Goal: Information Seeking & Learning: Learn about a topic

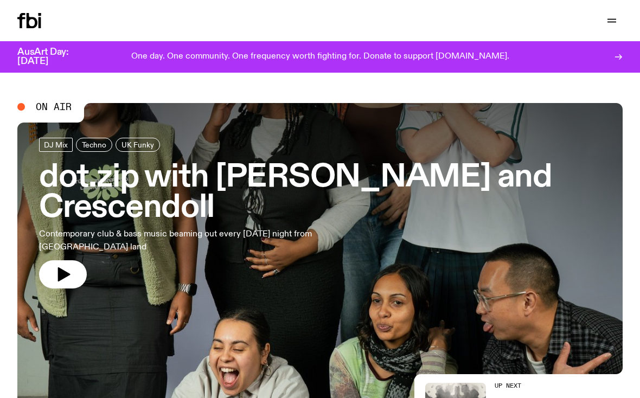
click at [617, 59] on icon at bounding box center [618, 57] width 9 height 9
click at [615, 21] on icon "button" at bounding box center [612, 20] width 13 height 13
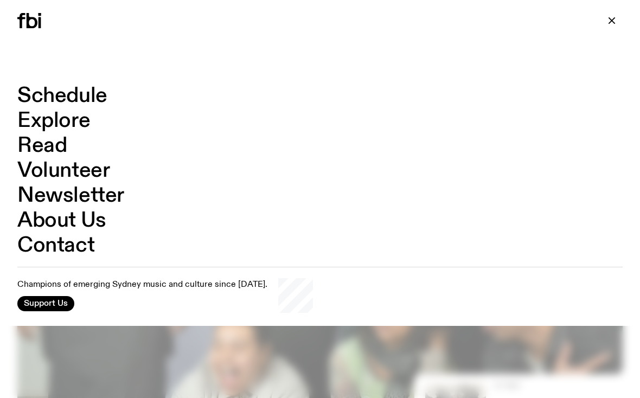
click at [33, 98] on link "Schedule" at bounding box center [62, 96] width 90 height 21
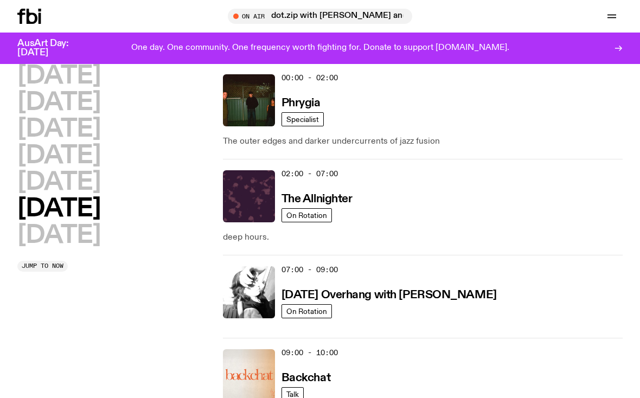
scroll to position [18, 0]
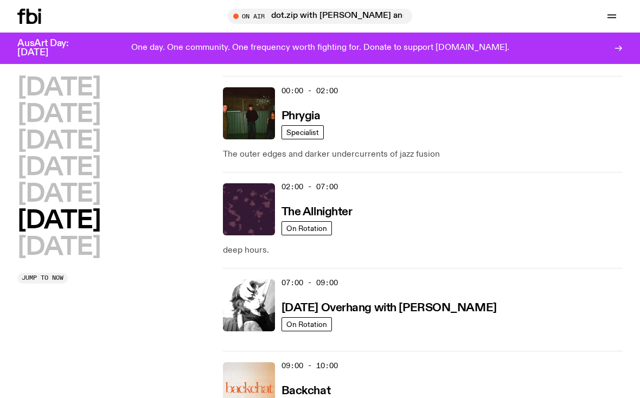
click at [558, 123] on div "00:00 - 02:00 Phrygia" at bounding box center [452, 113] width 341 height 52
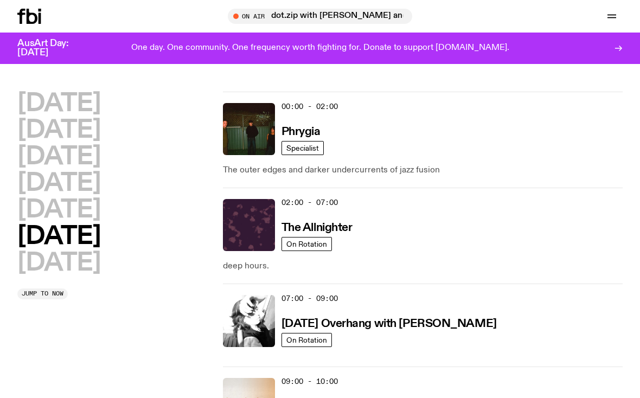
scroll to position [0, 0]
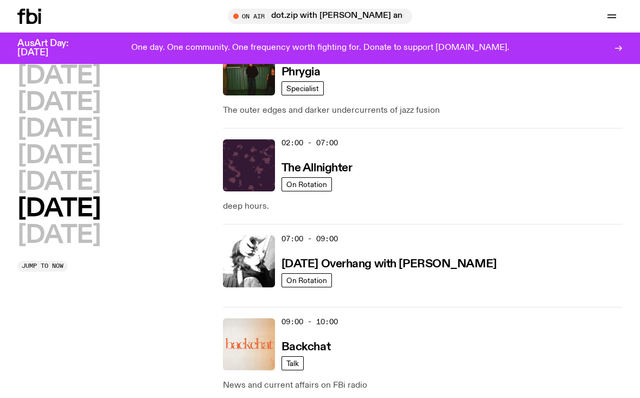
click at [33, 178] on h2 "[DATE]" at bounding box center [58, 182] width 83 height 24
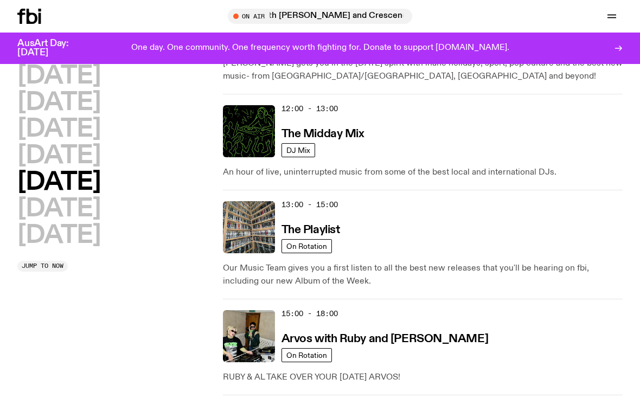
scroll to position [316, 0]
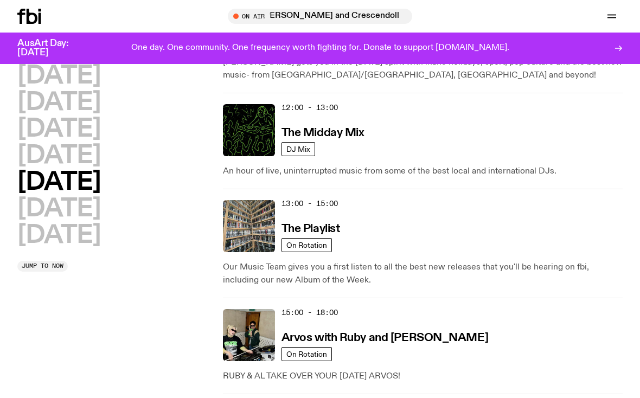
click at [316, 114] on div "12:00 - 13:00 The Midday Mix" at bounding box center [452, 130] width 341 height 52
click at [265, 147] on img at bounding box center [249, 130] width 52 height 52
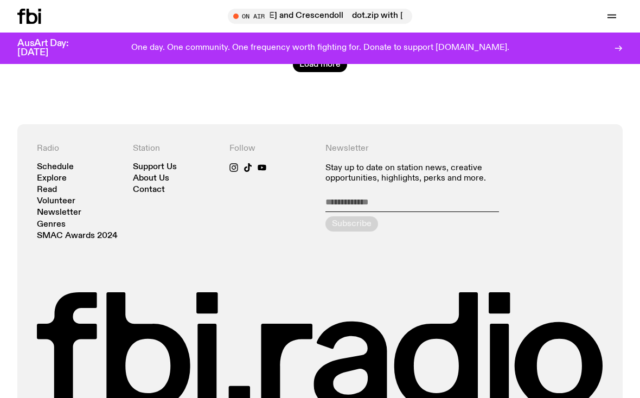
scroll to position [1816, 0]
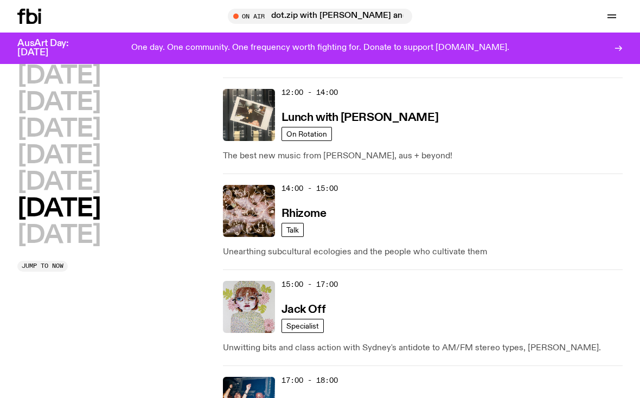
scroll to position [501, 0]
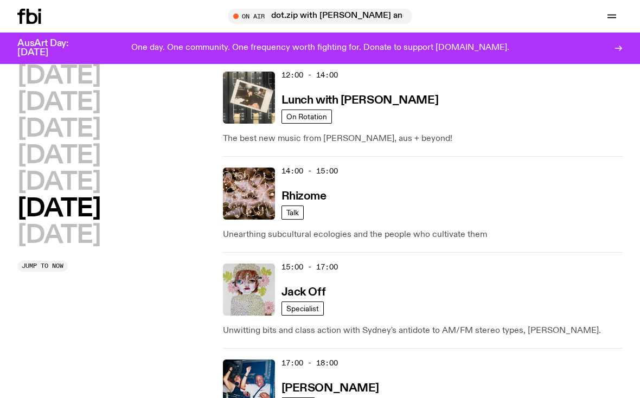
click at [401, 109] on div "12:00 - 14:00 Lunch with [PERSON_NAME]" at bounding box center [452, 98] width 341 height 52
click at [365, 99] on h3 "Lunch with [PERSON_NAME]" at bounding box center [360, 100] width 157 height 11
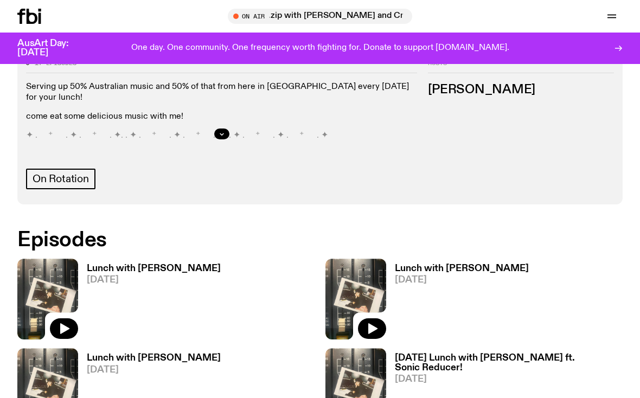
scroll to position [506, 0]
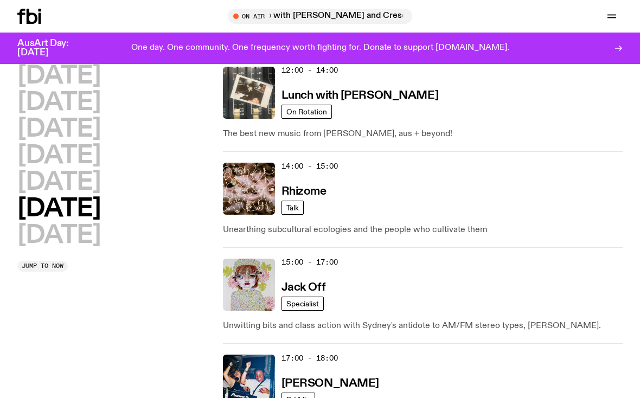
scroll to position [501, 0]
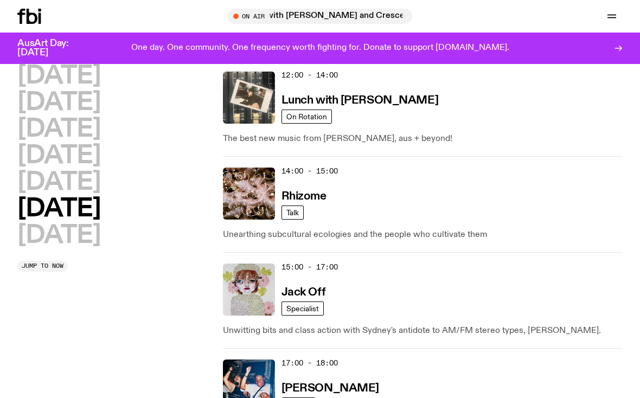
click at [307, 117] on span "On Rotation" at bounding box center [307, 116] width 41 height 8
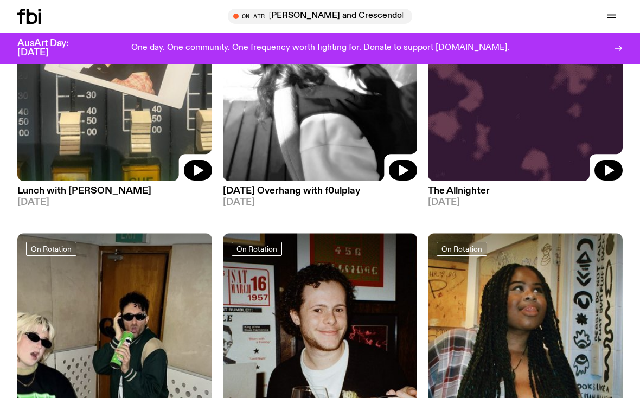
scroll to position [238, 0]
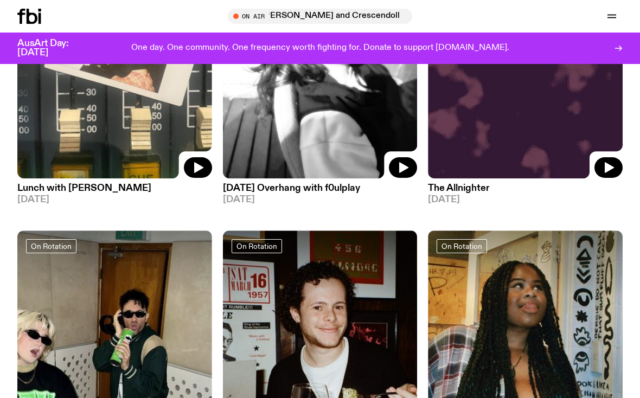
click at [41, 123] on img at bounding box center [114, 48] width 195 height 259
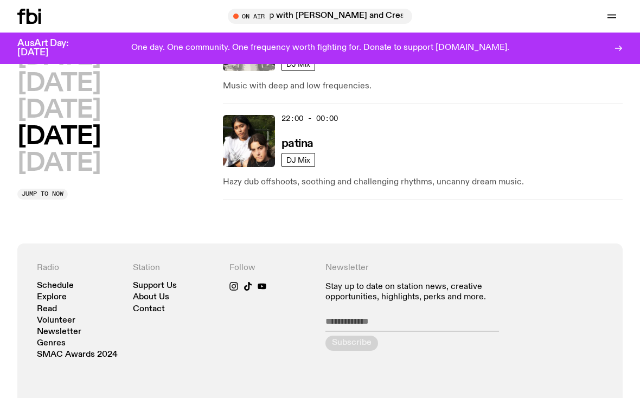
scroll to position [1009, 0]
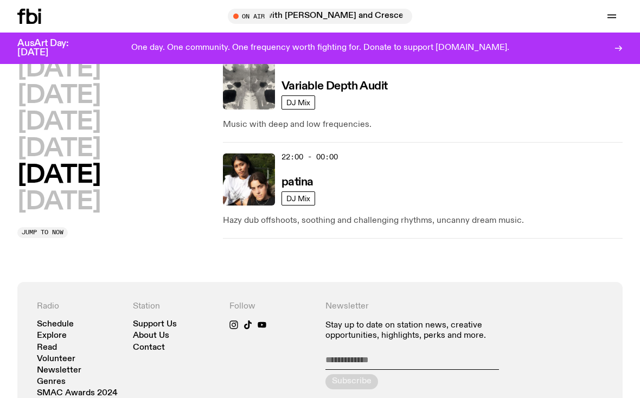
click at [39, 139] on h2 "[DATE]" at bounding box center [58, 149] width 83 height 24
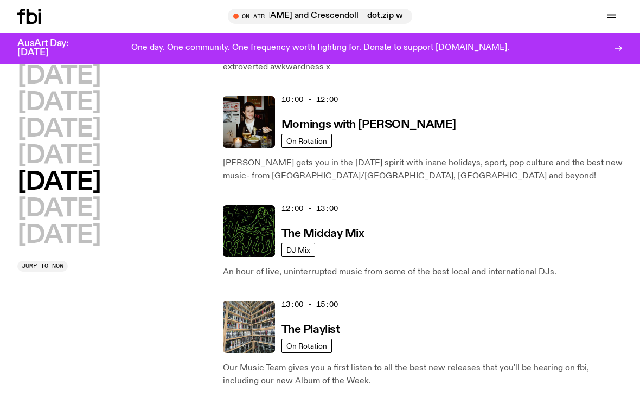
scroll to position [214, 0]
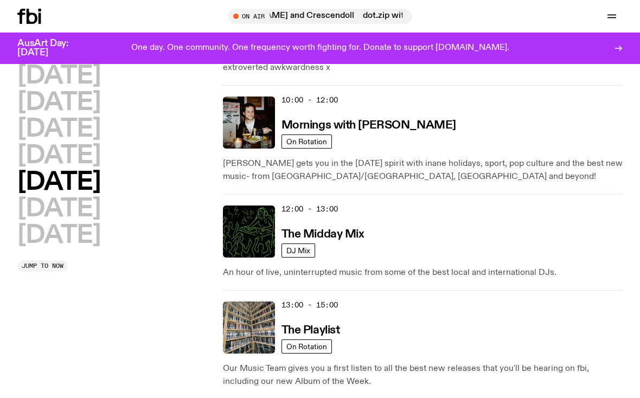
click at [294, 257] on link "DJ Mix" at bounding box center [299, 251] width 34 height 14
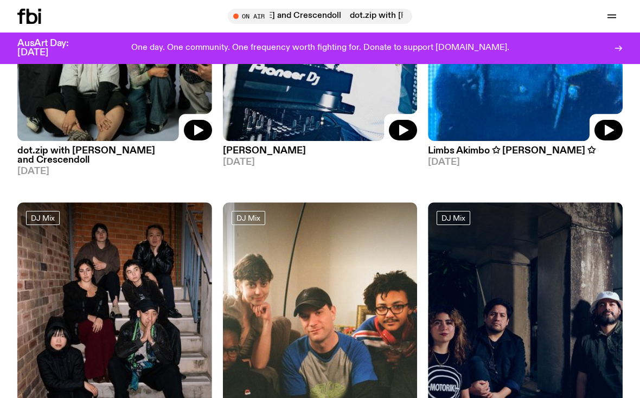
scroll to position [276, 0]
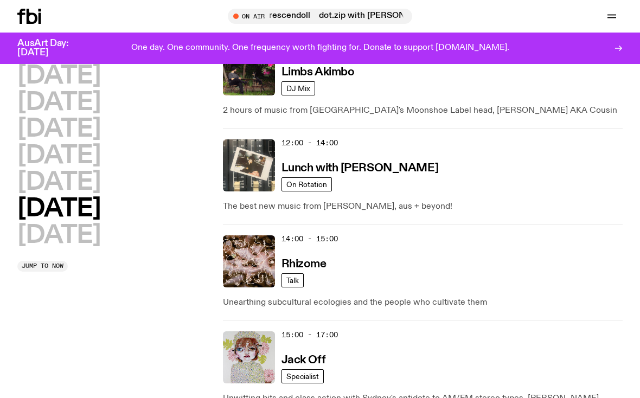
scroll to position [436, 0]
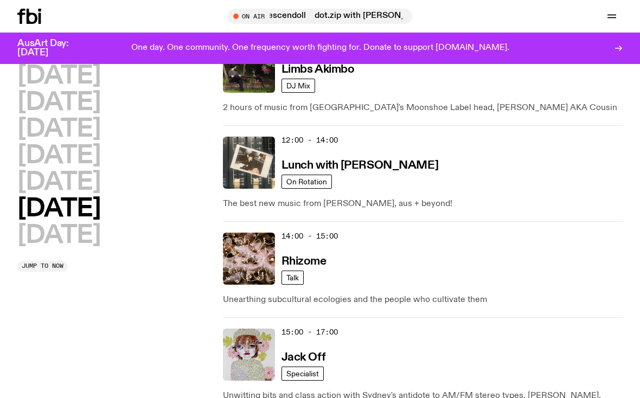
click at [320, 185] on span "On Rotation" at bounding box center [307, 181] width 41 height 8
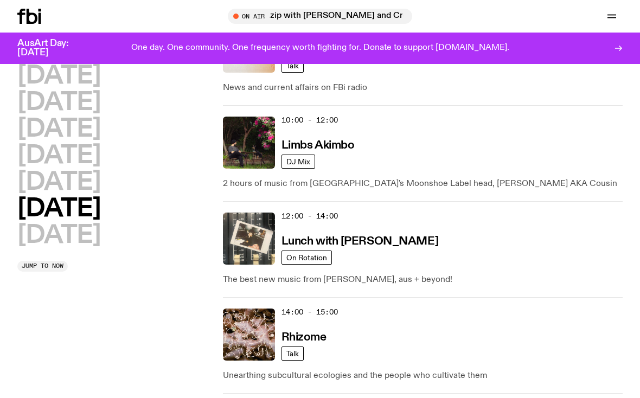
click at [48, 176] on h2 "[DATE]" at bounding box center [58, 182] width 83 height 24
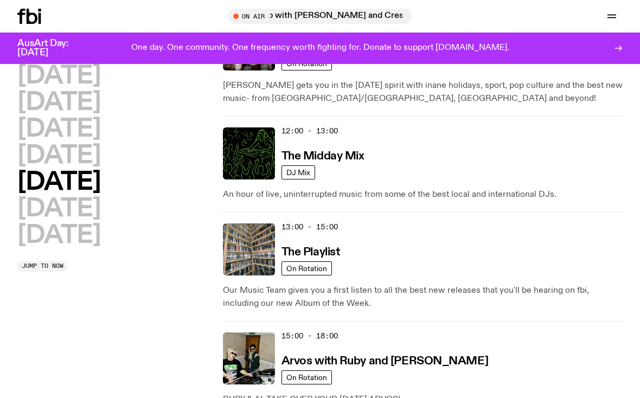
click at [299, 176] on span "DJ Mix" at bounding box center [299, 172] width 24 height 8
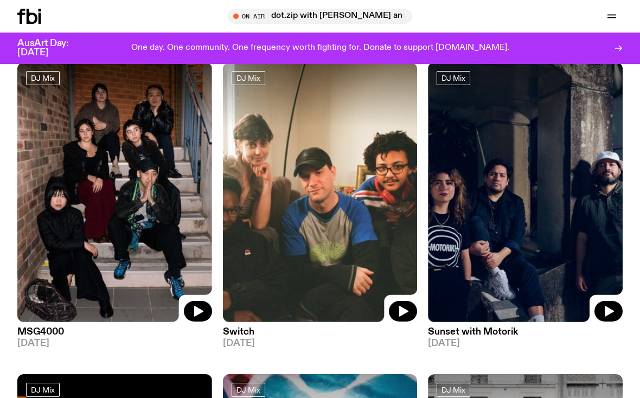
scroll to position [426, 0]
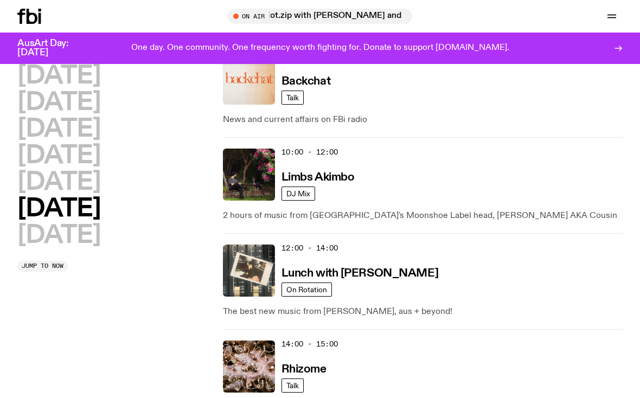
click at [49, 179] on h2 "[DATE]" at bounding box center [58, 182] width 83 height 24
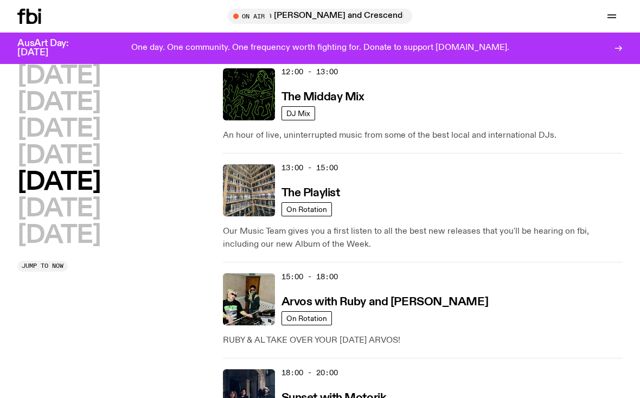
scroll to position [352, 0]
click at [317, 187] on h3 "The Playlist" at bounding box center [311, 192] width 59 height 11
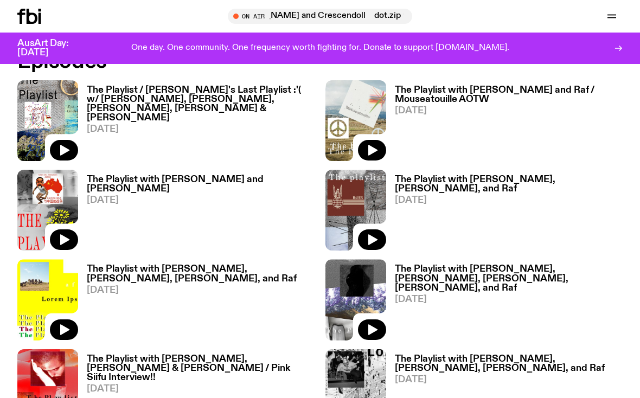
scroll to position [252, 0]
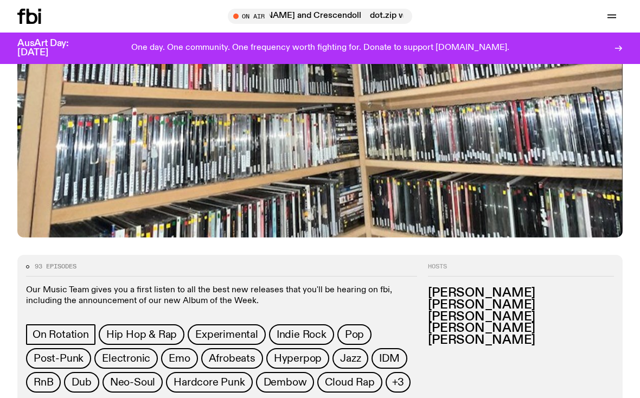
click at [532, 136] on img at bounding box center [320, 67] width 606 height 341
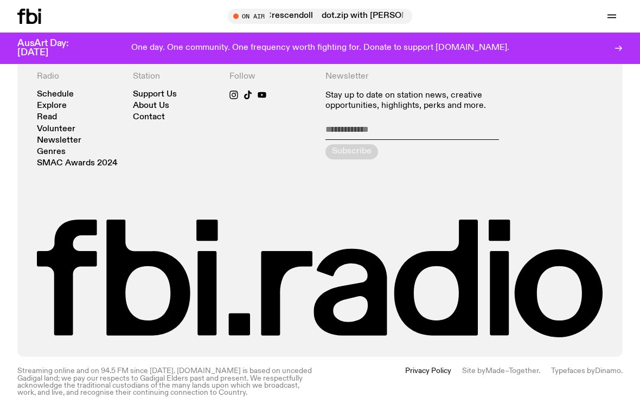
scroll to position [2177, 0]
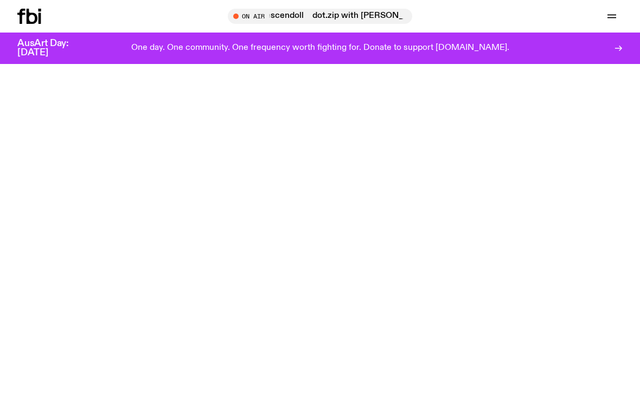
scroll to position [352, 0]
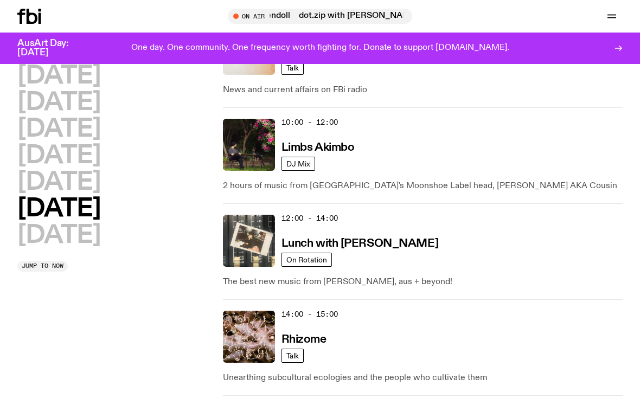
click at [48, 182] on h2 "[DATE]" at bounding box center [58, 182] width 83 height 24
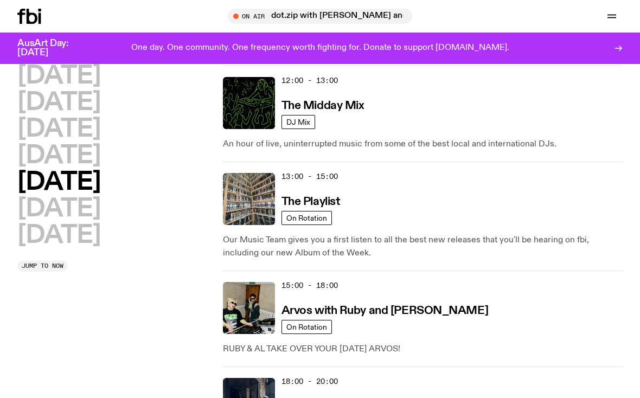
scroll to position [358, 0]
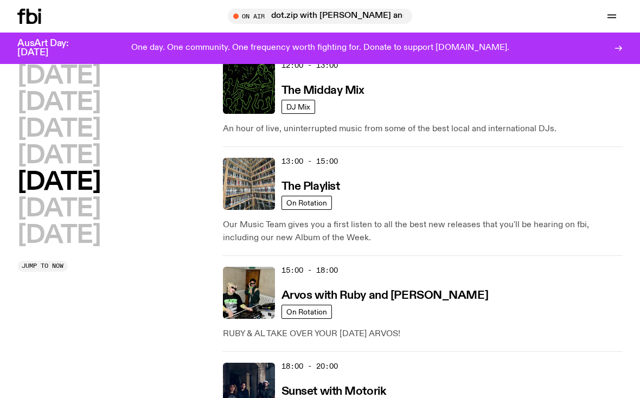
click at [320, 200] on span "On Rotation" at bounding box center [307, 203] width 41 height 8
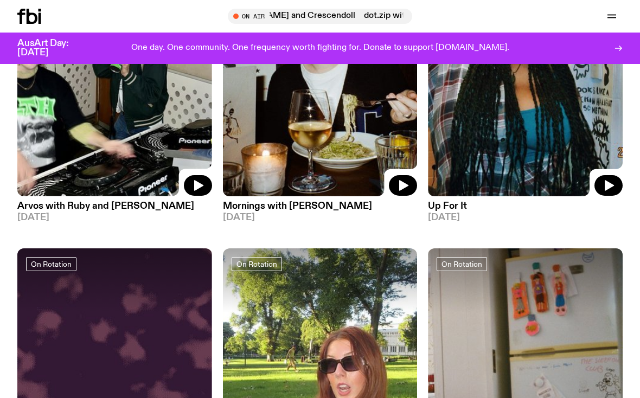
scroll to position [494, 0]
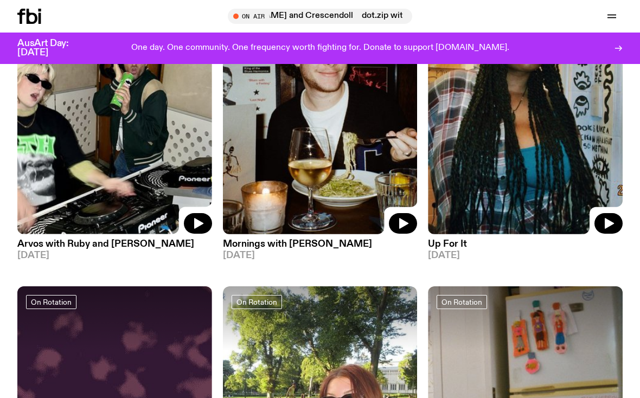
click at [554, 155] on img at bounding box center [525, 103] width 195 height 259
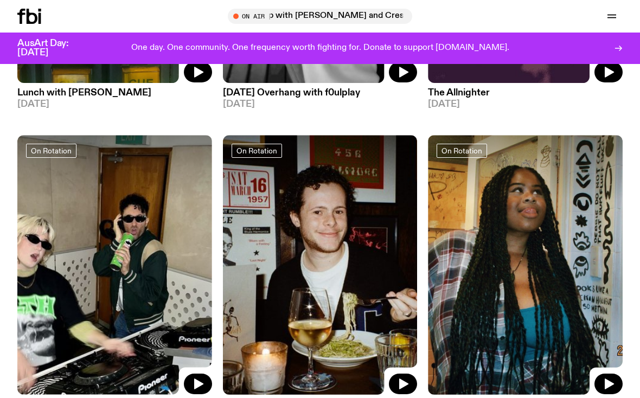
scroll to position [429, 0]
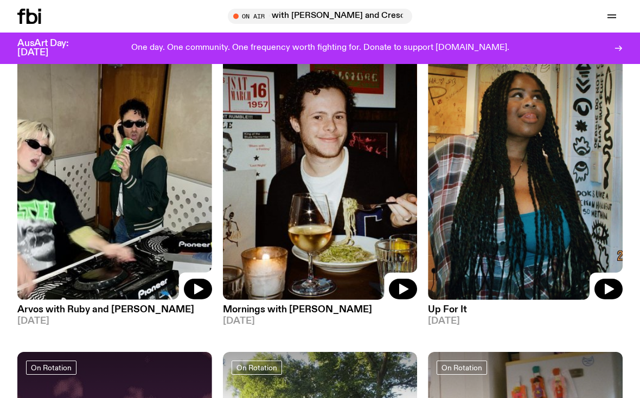
click at [394, 192] on img at bounding box center [320, 169] width 195 height 259
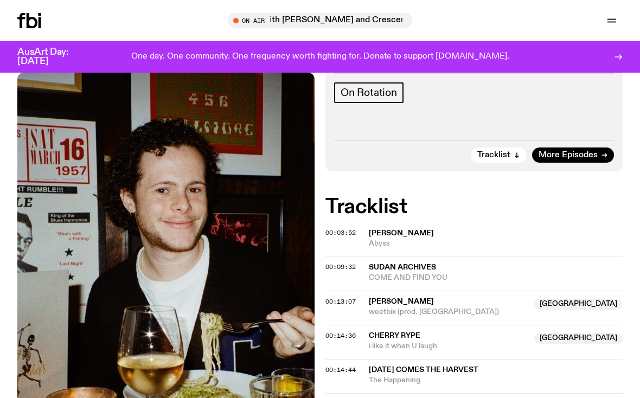
scroll to position [312, 0]
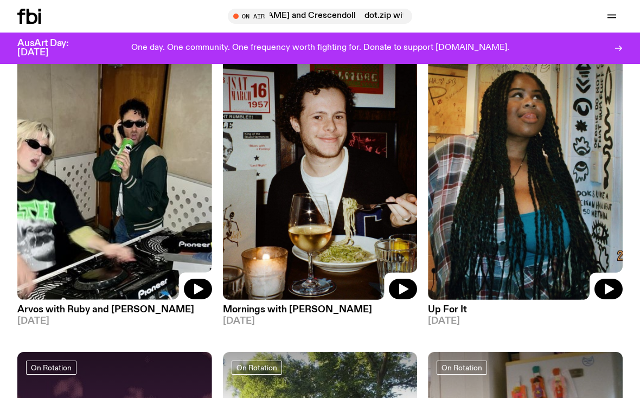
scroll to position [437, 0]
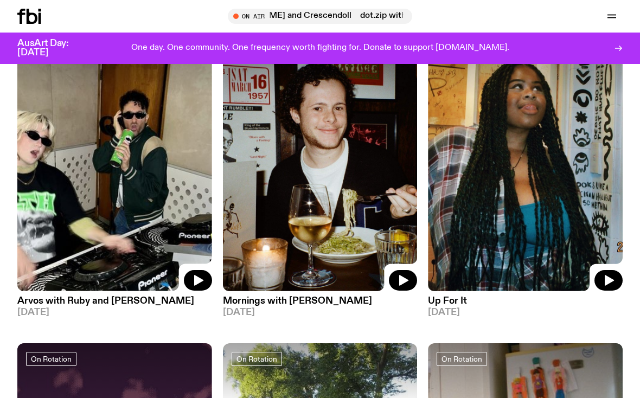
click at [63, 114] on img at bounding box center [114, 160] width 195 height 259
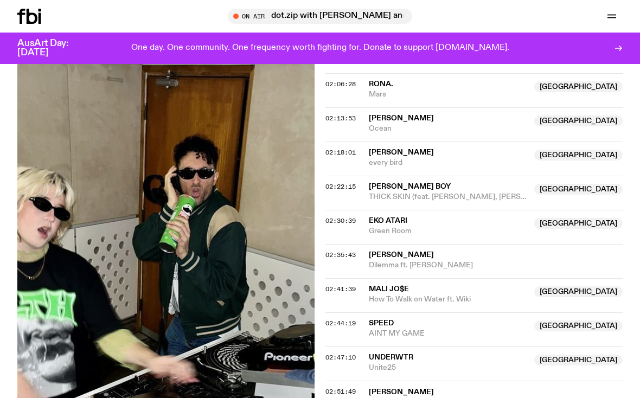
scroll to position [1180, 0]
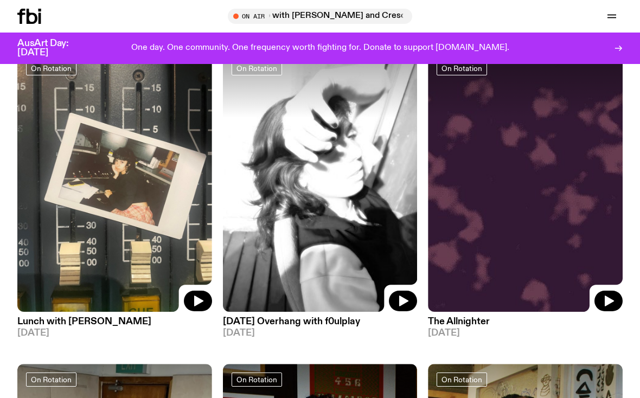
scroll to position [102, 0]
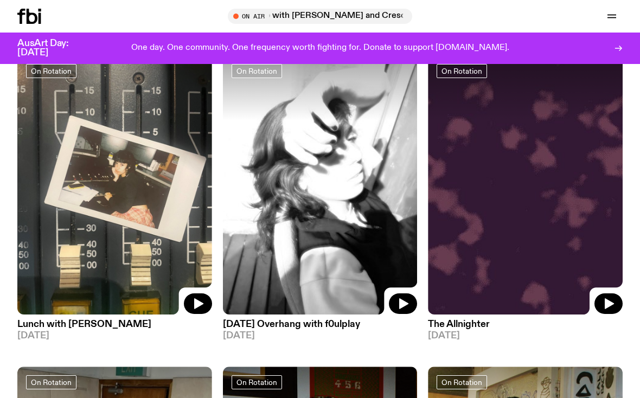
click at [408, 190] on img at bounding box center [320, 184] width 195 height 259
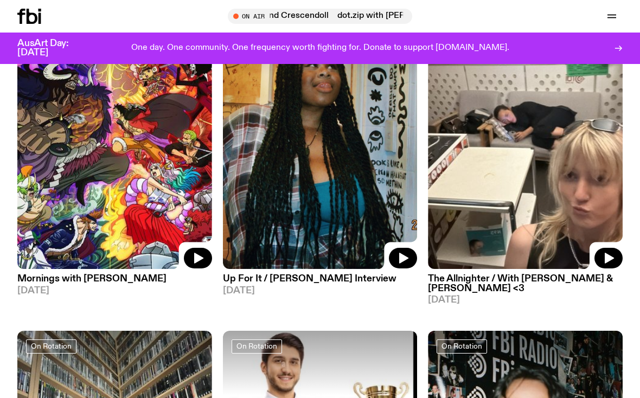
scroll to position [102, 0]
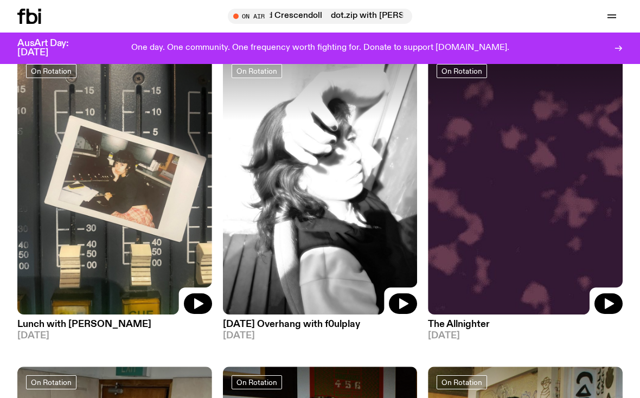
click at [63, 134] on img at bounding box center [114, 184] width 195 height 259
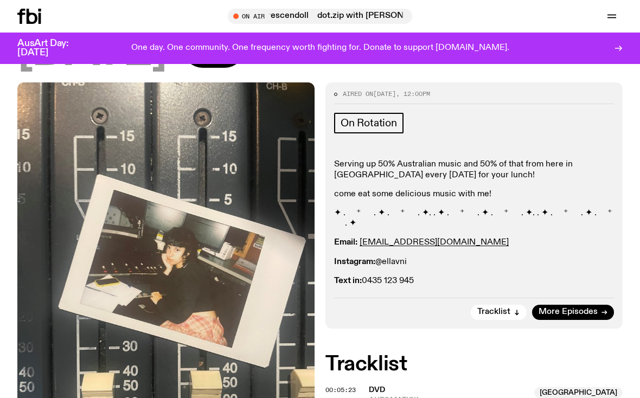
scroll to position [154, 0]
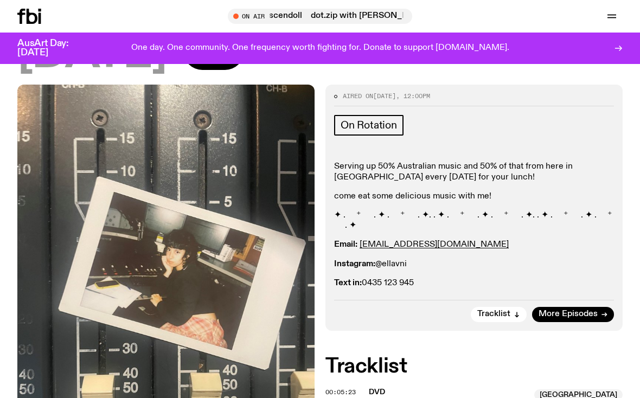
click at [490, 162] on div "Serving up 50% Australian music and 50% of that from here in [GEOGRAPHIC_DATA] …" at bounding box center [474, 225] width 280 height 127
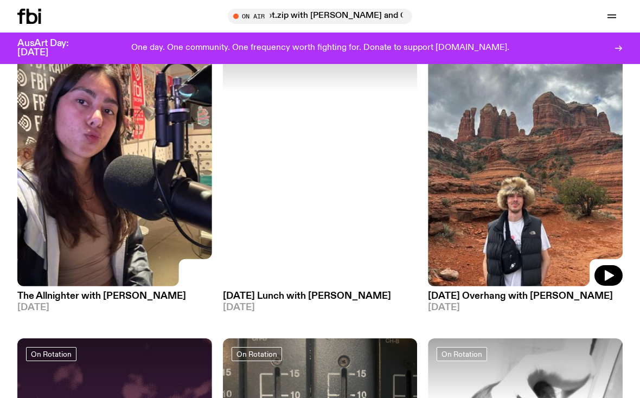
scroll to position [2653, 0]
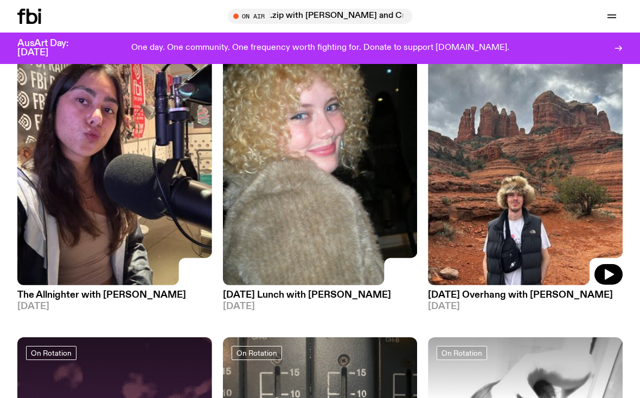
click at [549, 118] on img at bounding box center [525, 155] width 195 height 259
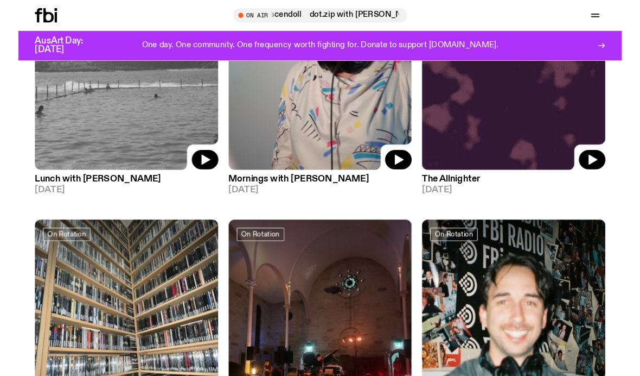
scroll to position [4017, 0]
